Goal: Transaction & Acquisition: Obtain resource

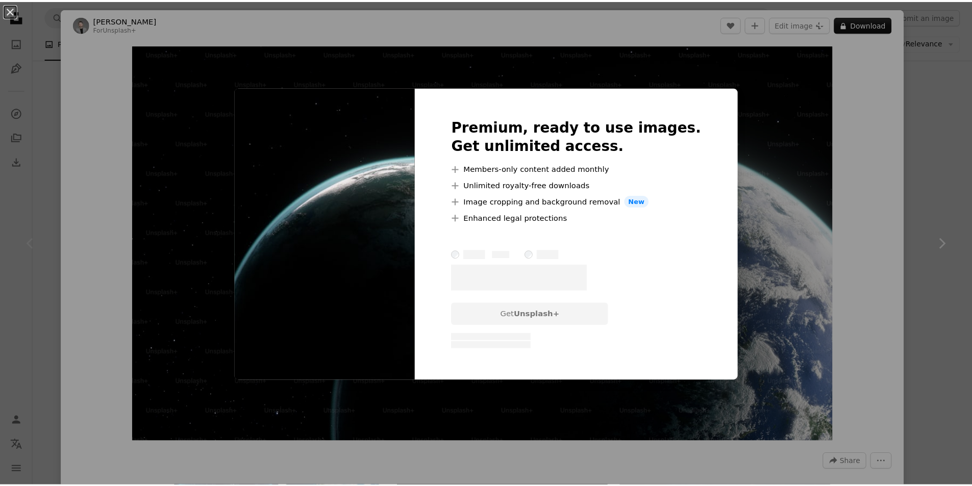
scroll to position [204, 0]
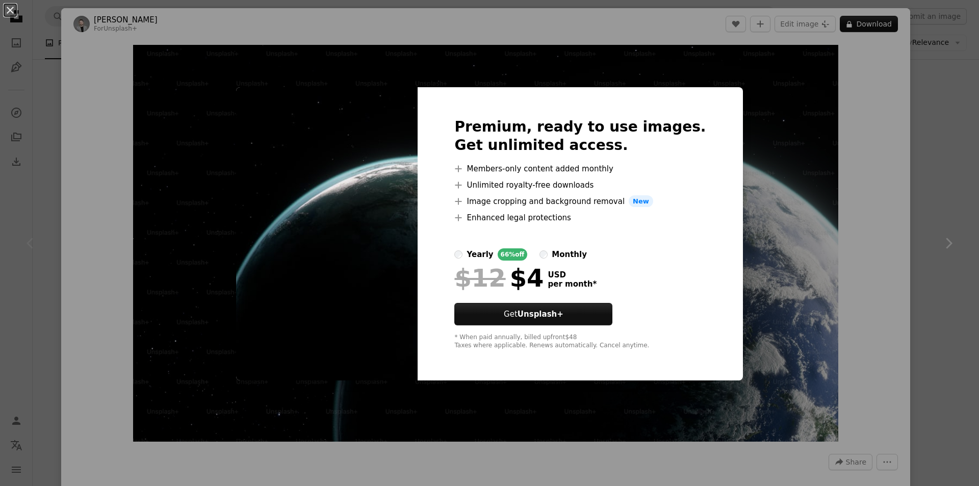
click at [840, 220] on div "An X shape Premium, ready to use images. Get unlimited access. A plus sign Memb…" at bounding box center [489, 243] width 979 height 486
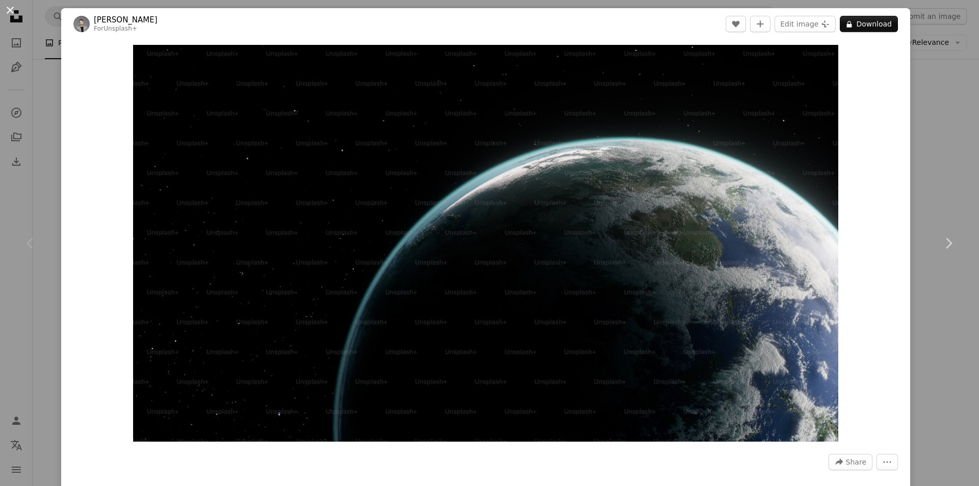
click at [11, 6] on button "An X shape" at bounding box center [10, 10] width 12 height 12
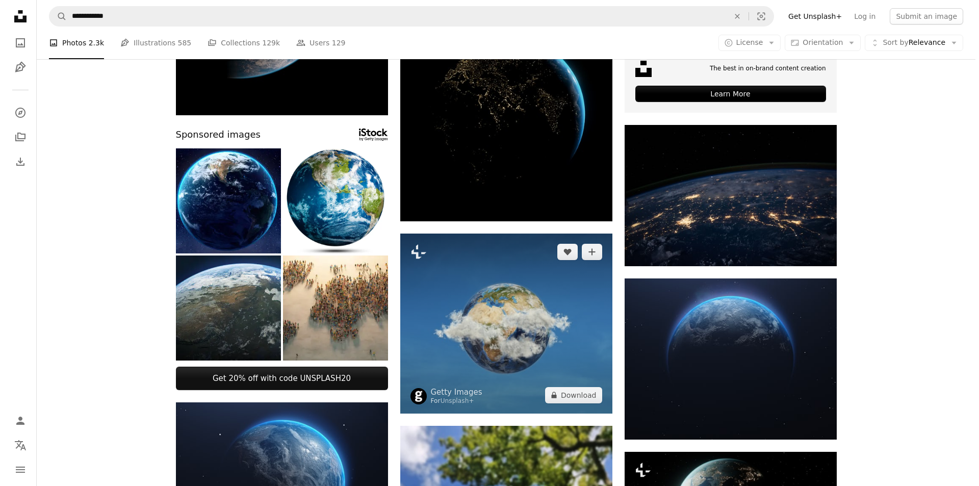
scroll to position [306, 0]
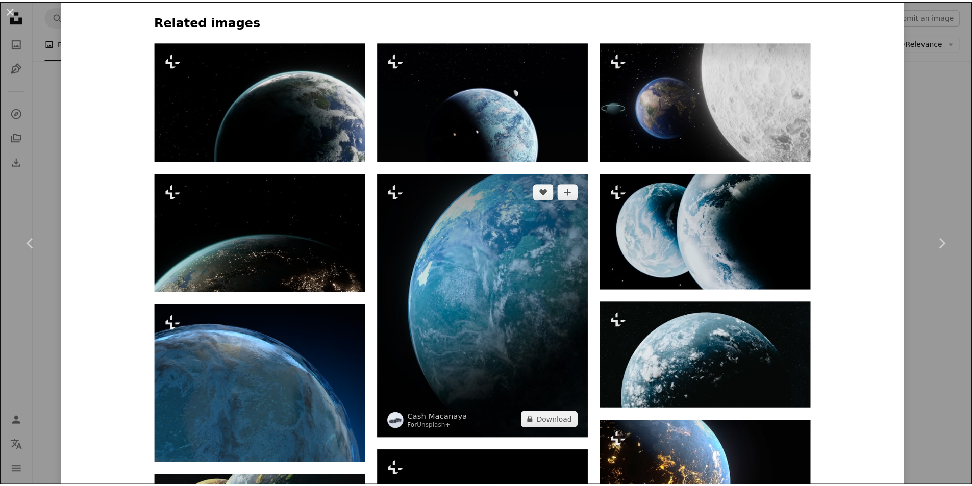
scroll to position [816, 0]
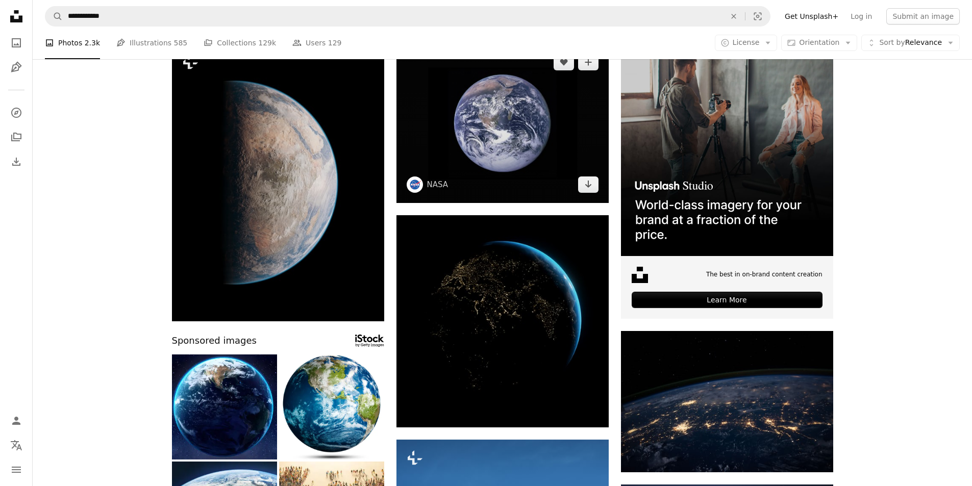
scroll to position [255, 0]
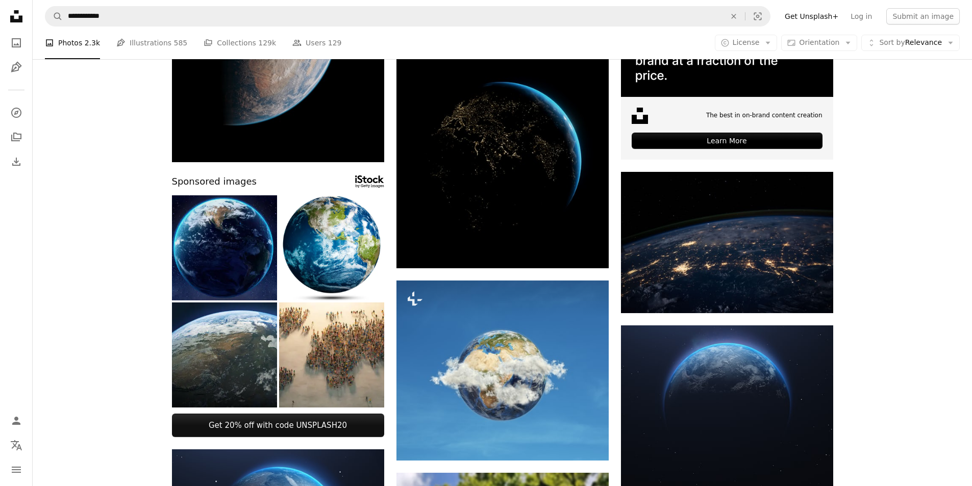
click at [238, 257] on img at bounding box center [224, 247] width 105 height 105
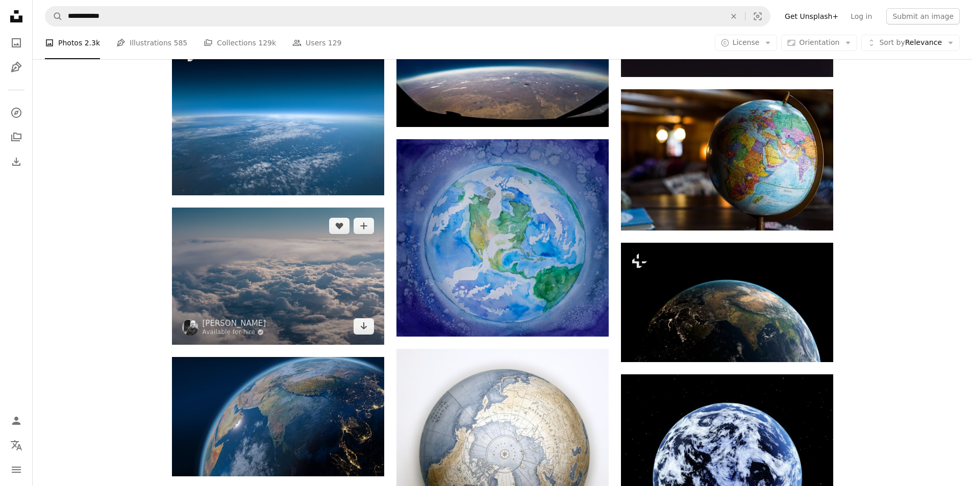
scroll to position [1020, 0]
